Goal: Transaction & Acquisition: Book appointment/travel/reservation

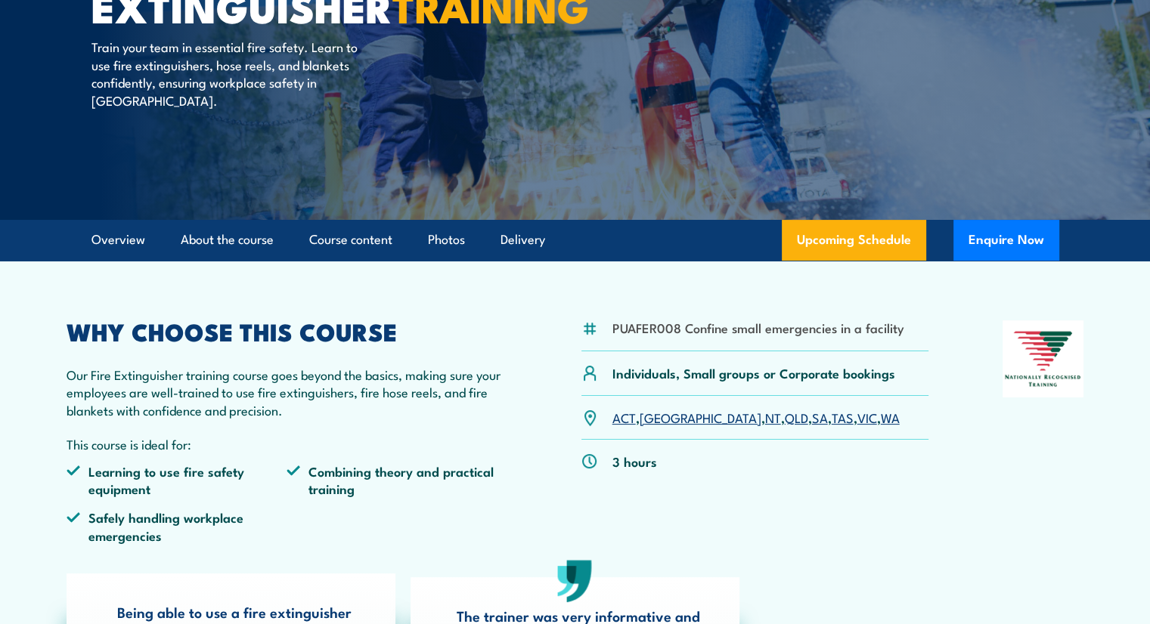
scroll to position [227, 0]
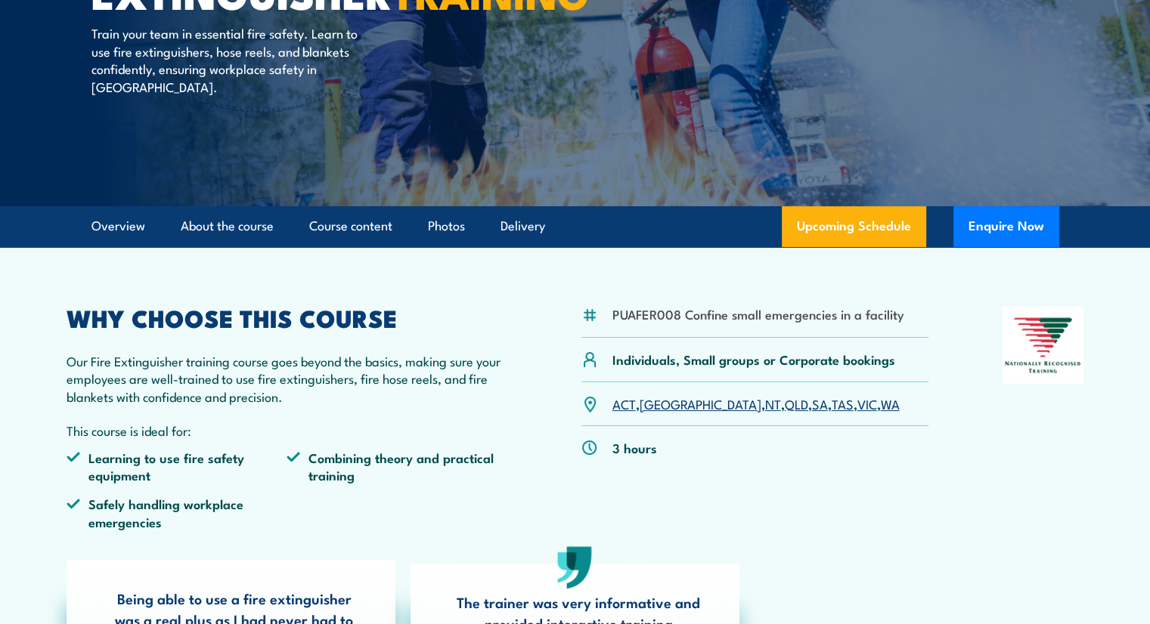
drag, startPoint x: 824, startPoint y: 403, endPoint x: 840, endPoint y: 407, distance: 16.3
click at [880, 403] on link "WA" at bounding box center [889, 404] width 19 height 18
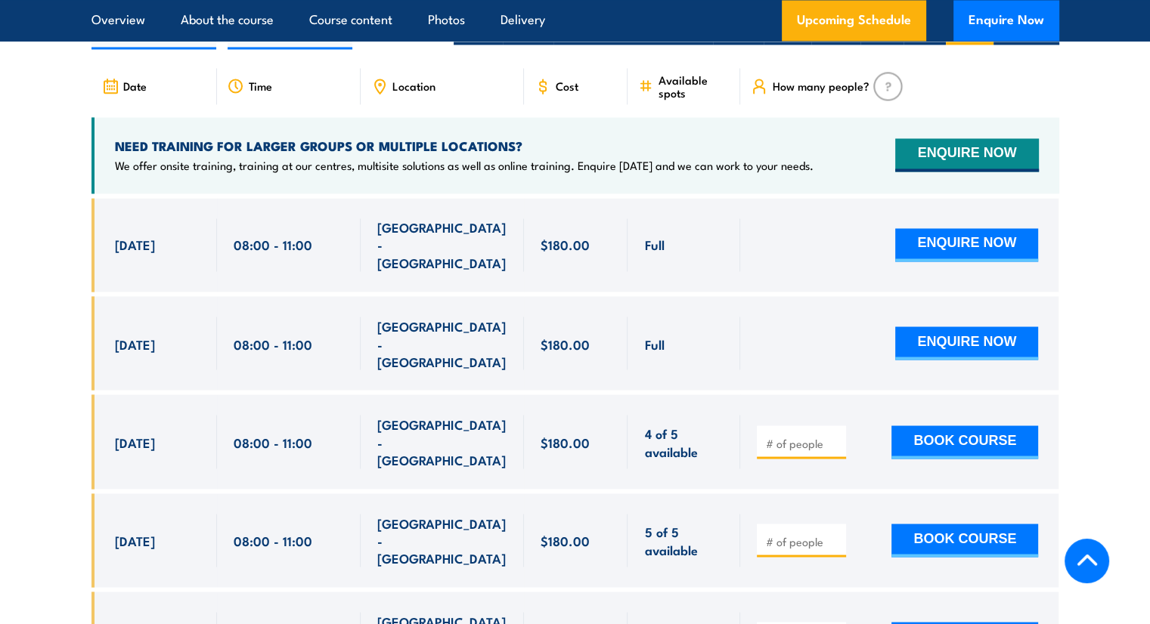
scroll to position [2612, 0]
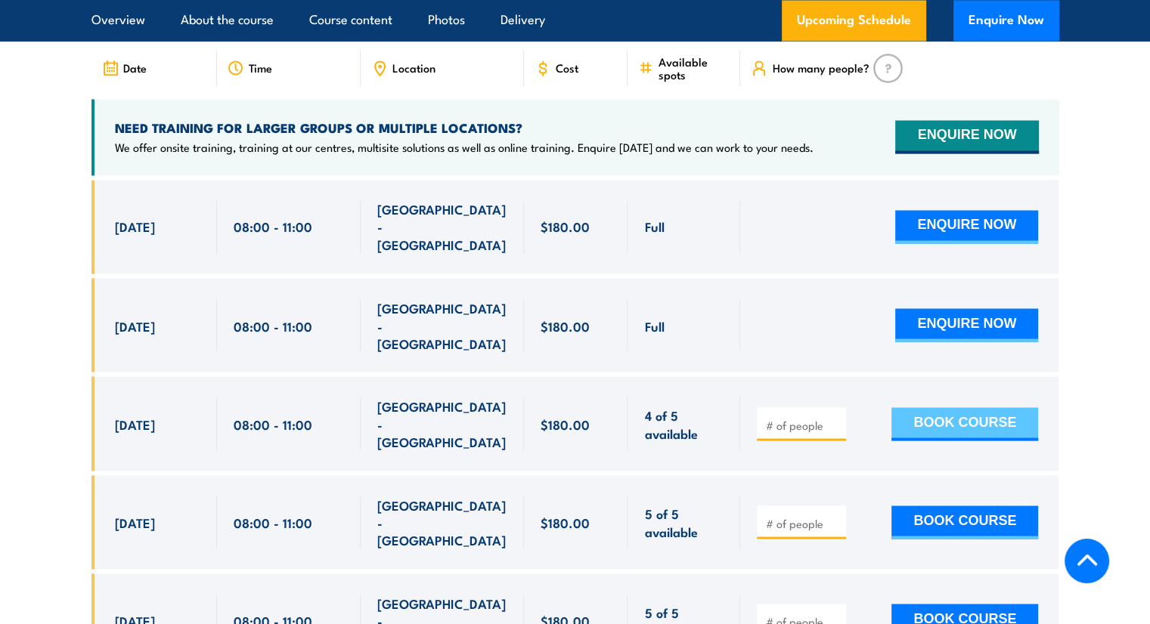
click at [964, 407] on button "BOOK COURSE" at bounding box center [964, 423] width 147 height 33
type input "1"
click at [954, 407] on button "BOOK COURSE" at bounding box center [964, 423] width 147 height 33
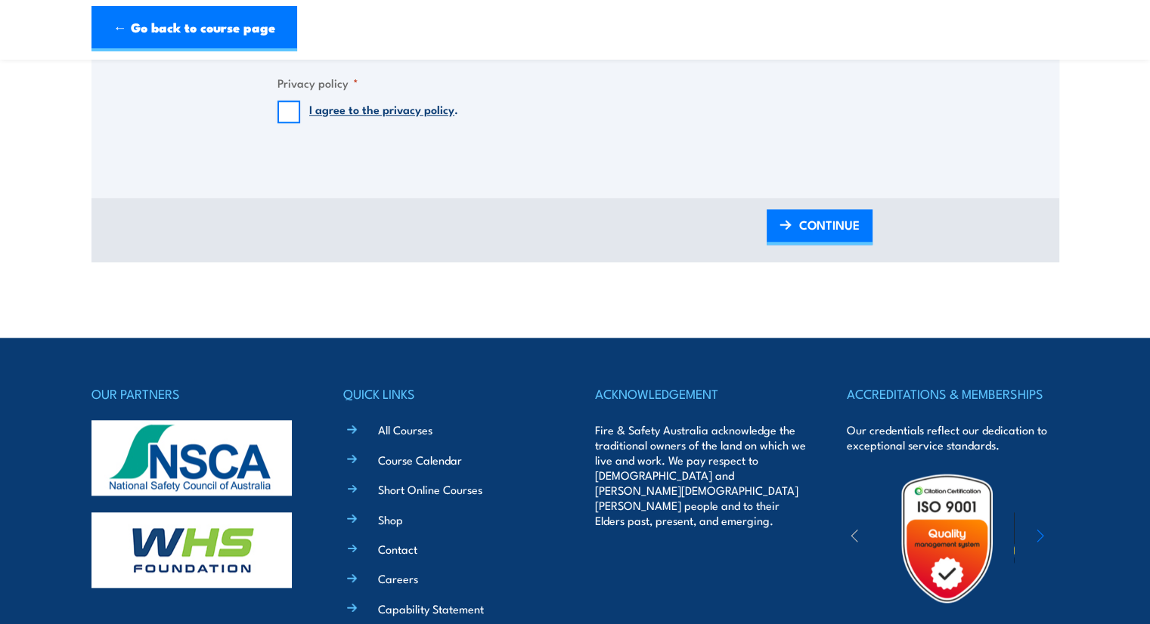
scroll to position [1587, 0]
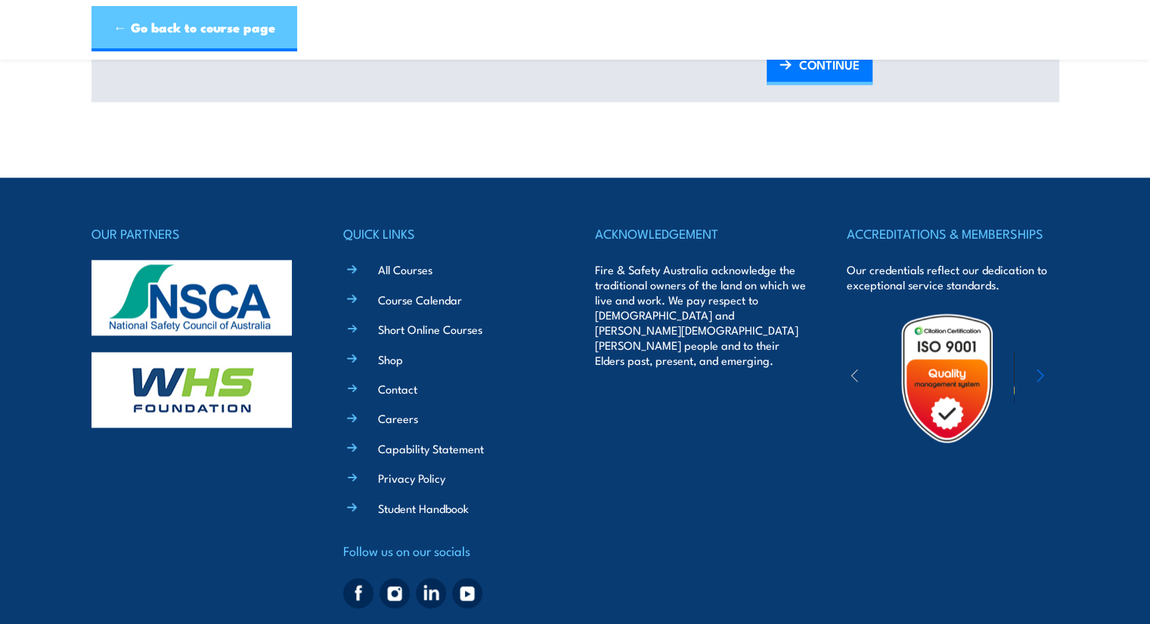
click at [166, 40] on link "← Go back to course page" at bounding box center [194, 28] width 206 height 45
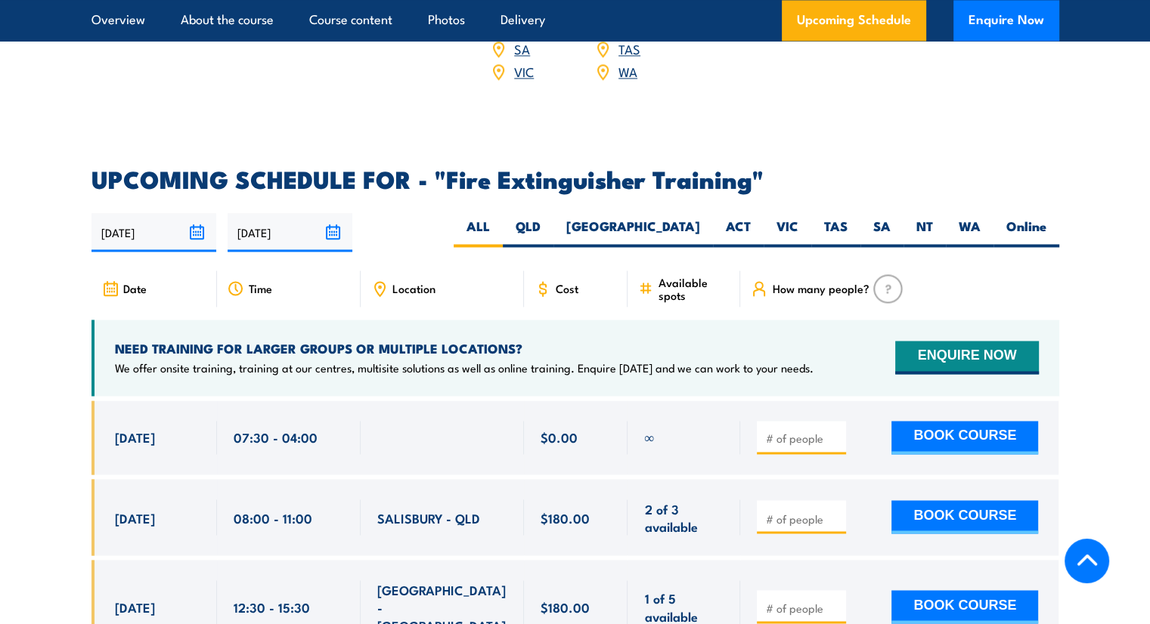
scroll to position [2385, 0]
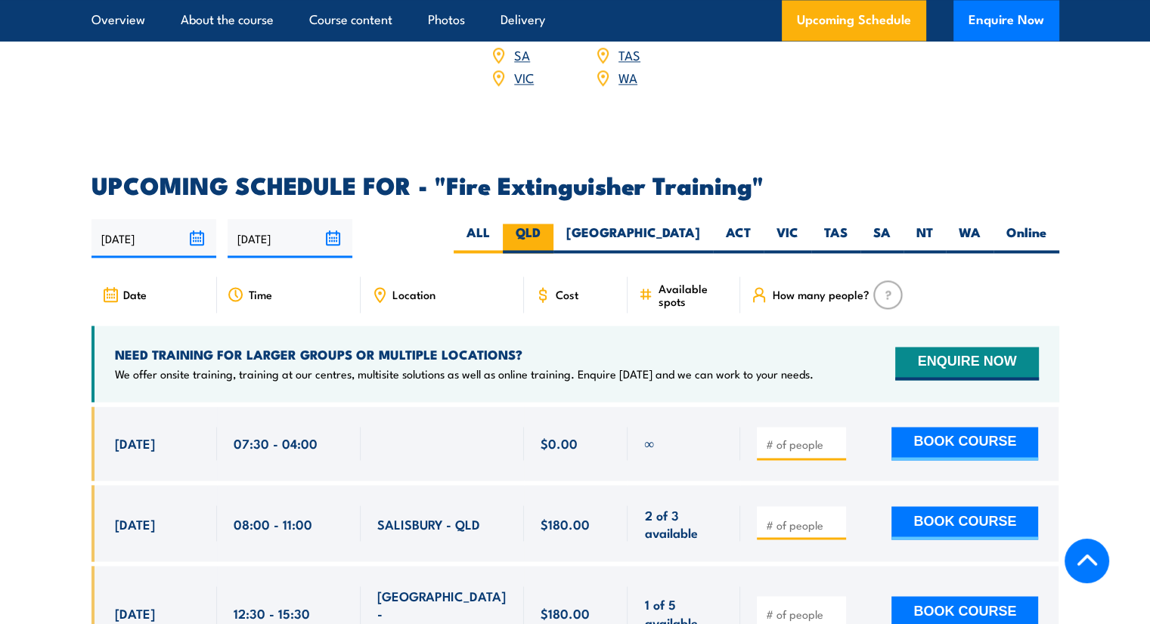
click at [553, 224] on label "QLD" at bounding box center [528, 238] width 51 height 29
click at [550, 224] on input "QLD" at bounding box center [545, 229] width 10 height 10
radio input "true"
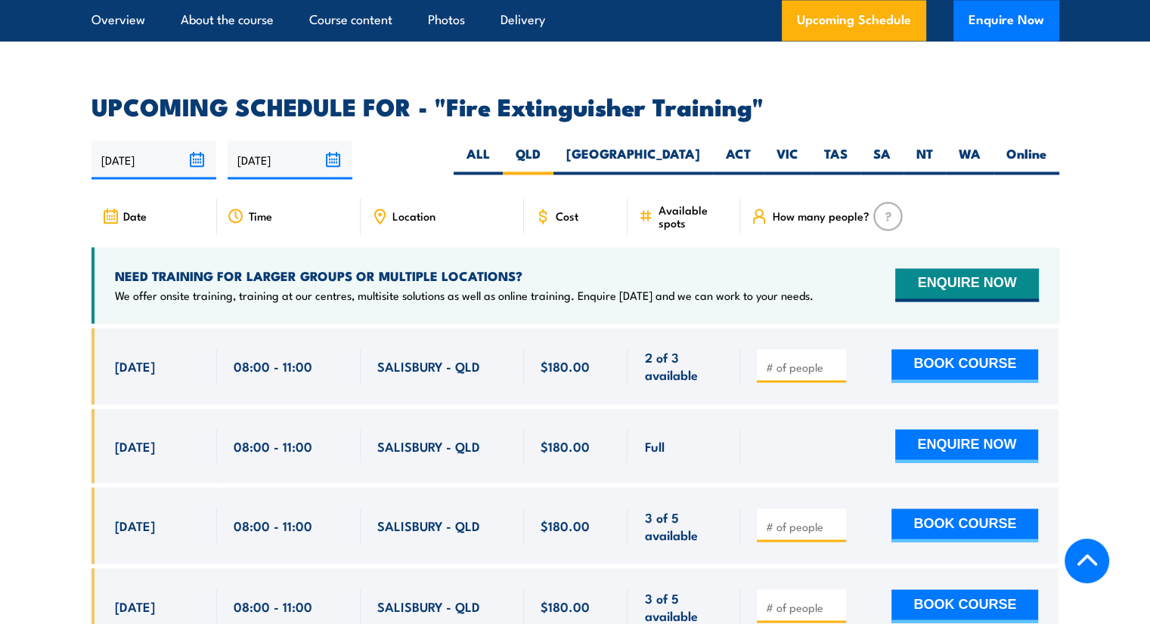
scroll to position [2385, 0]
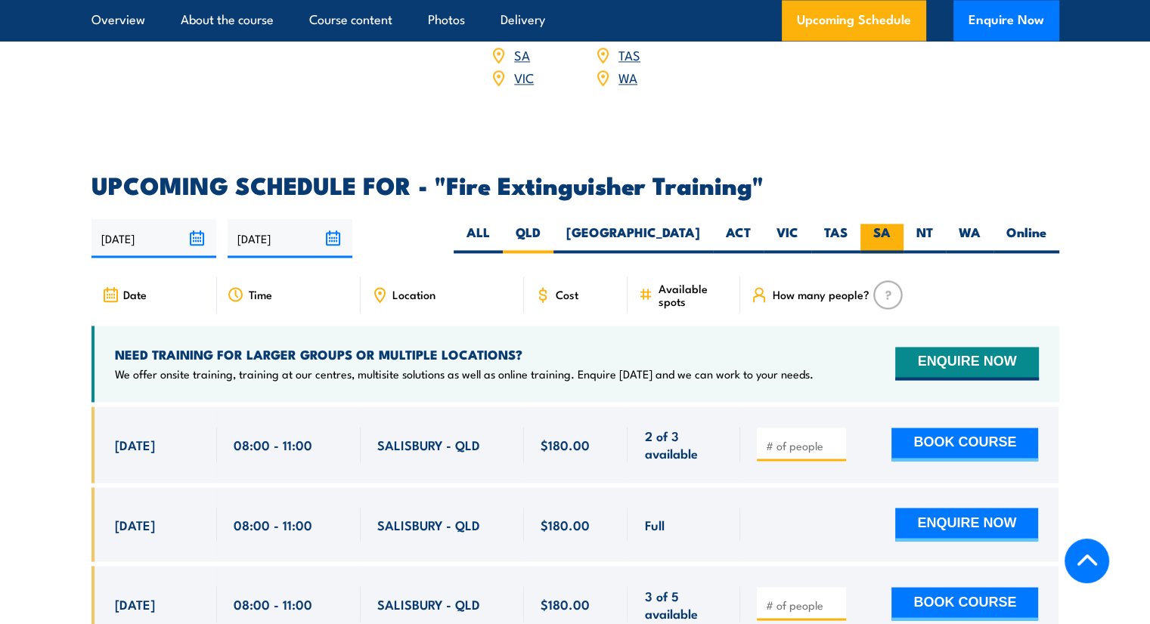
click at [883, 224] on label "SA" at bounding box center [881, 238] width 43 height 29
click at [890, 224] on input "SA" at bounding box center [895, 229] width 10 height 10
radio input "true"
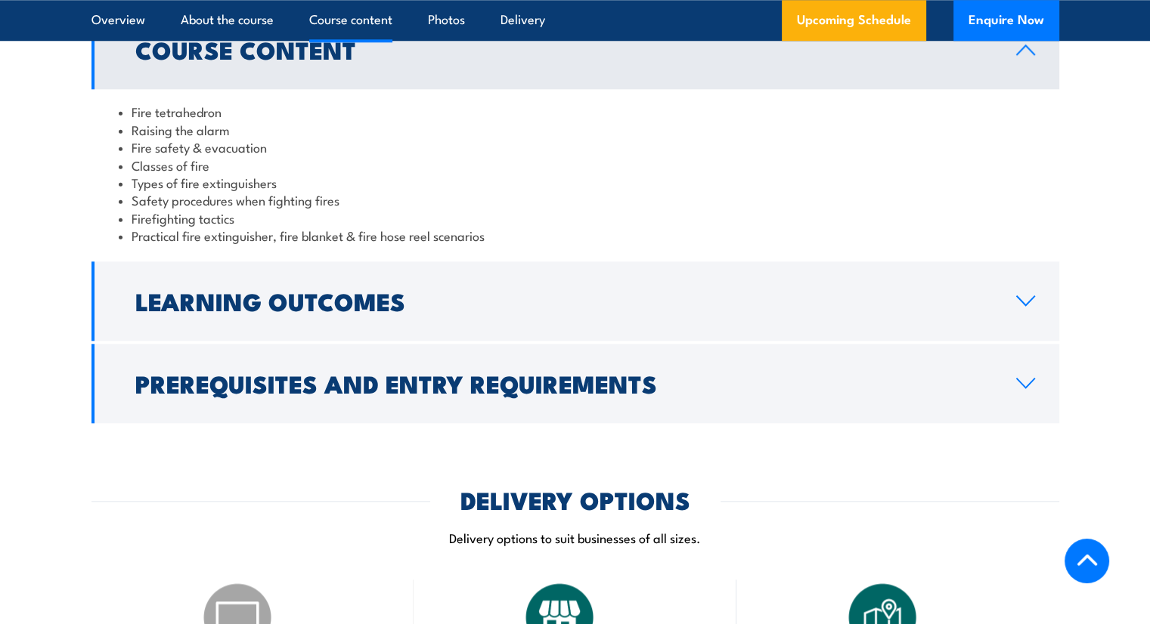
scroll to position [1478, 0]
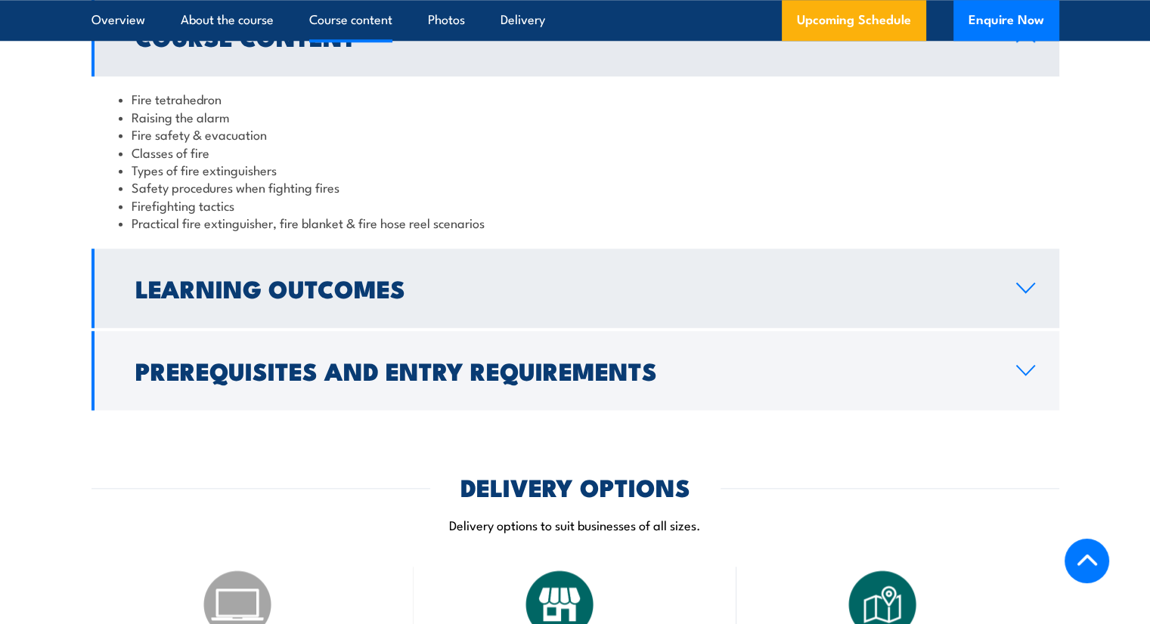
click at [1010, 289] on link "Learning Outcomes" at bounding box center [574, 288] width 967 height 79
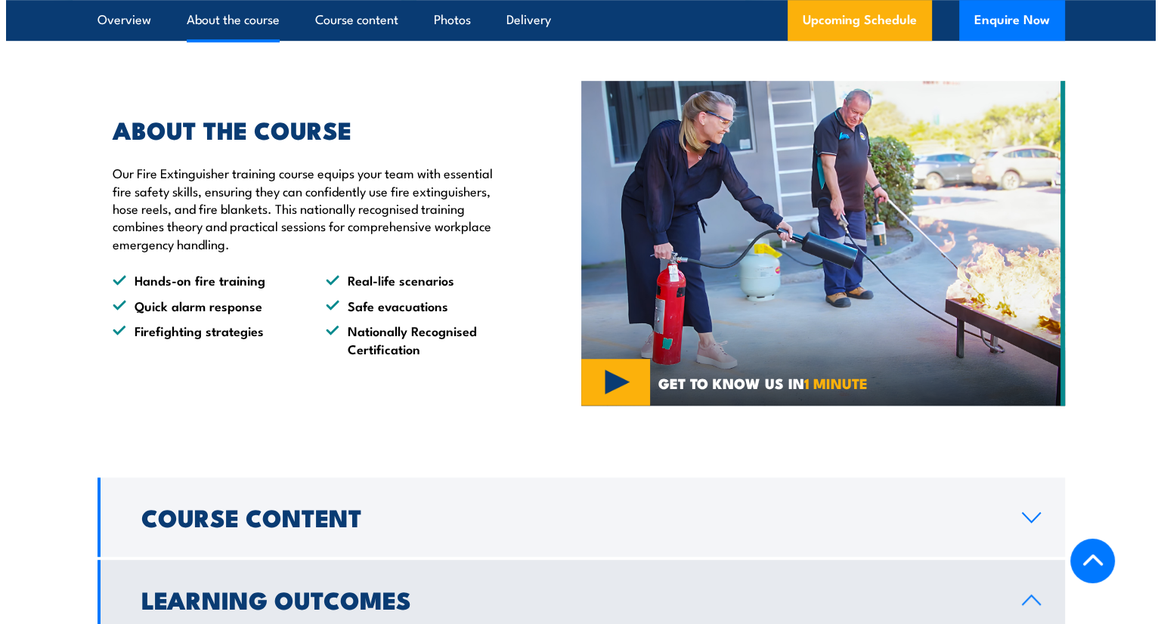
scroll to position [874, 0]
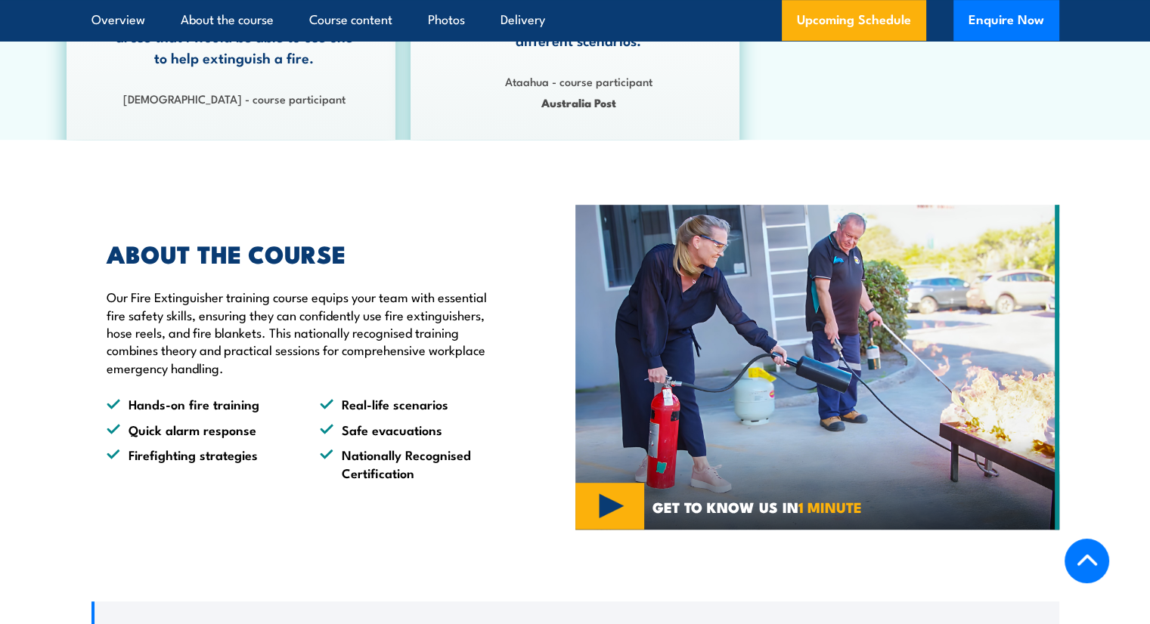
drag, startPoint x: 929, startPoint y: 572, endPoint x: 792, endPoint y: 472, distance: 169.3
click at [620, 491] on img at bounding box center [817, 367] width 484 height 325
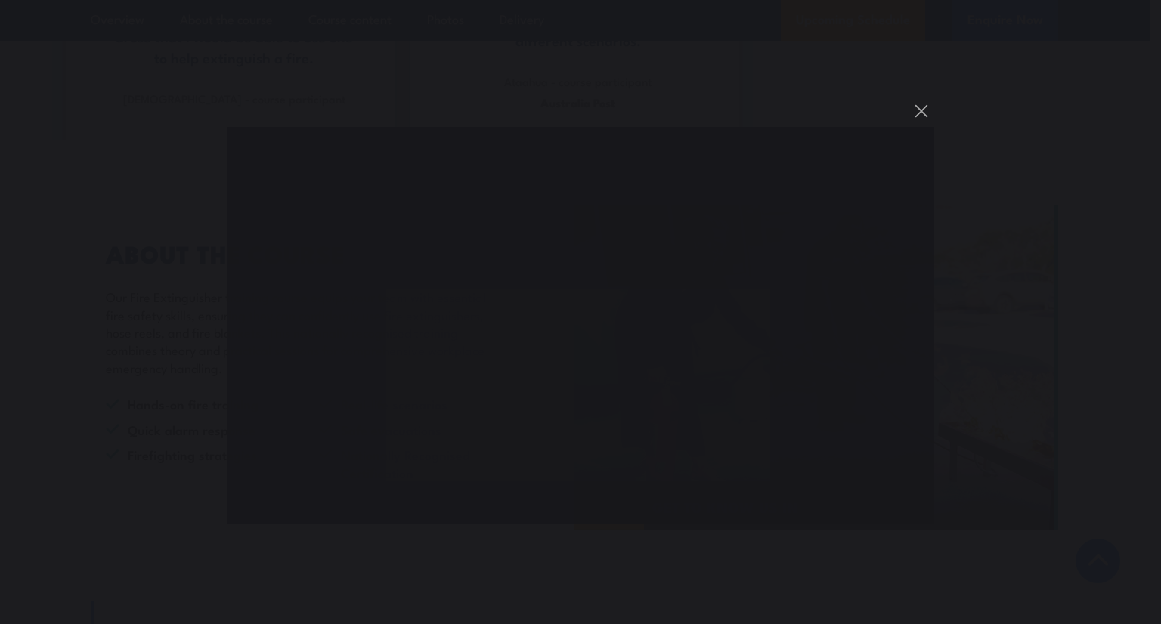
drag, startPoint x: 1023, startPoint y: 200, endPoint x: 1021, endPoint y: 218, distance: 18.3
click at [1023, 200] on div "You can close this modal content with the ESC key" at bounding box center [580, 312] width 1161 height 624
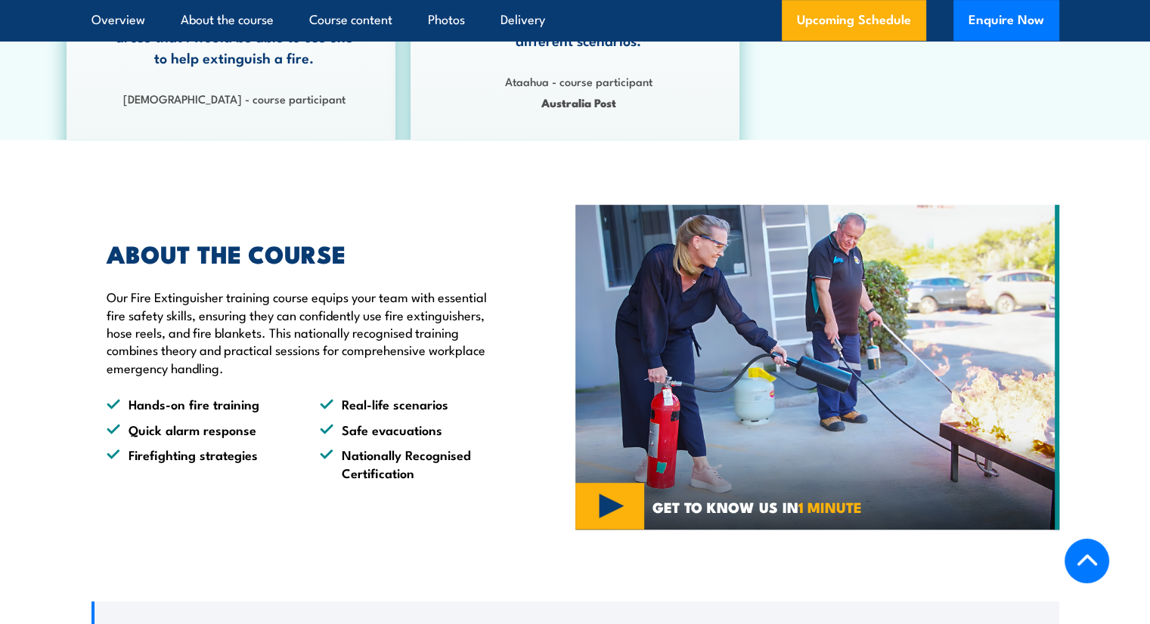
click at [624, 515] on img at bounding box center [817, 367] width 484 height 325
